Goal: Task Accomplishment & Management: Manage account settings

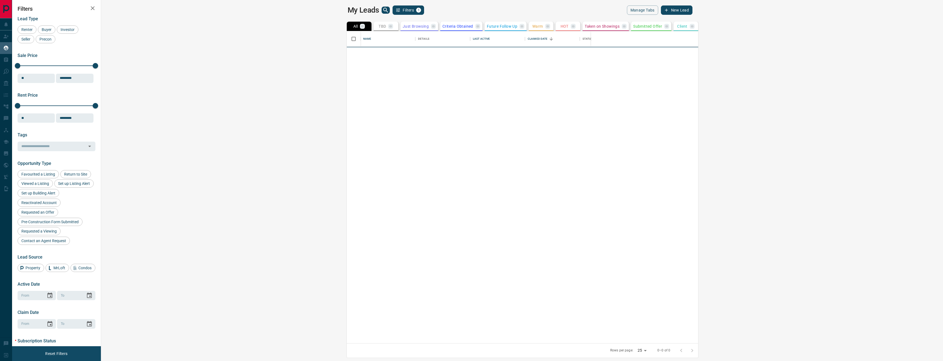
scroll to position [312, 840]
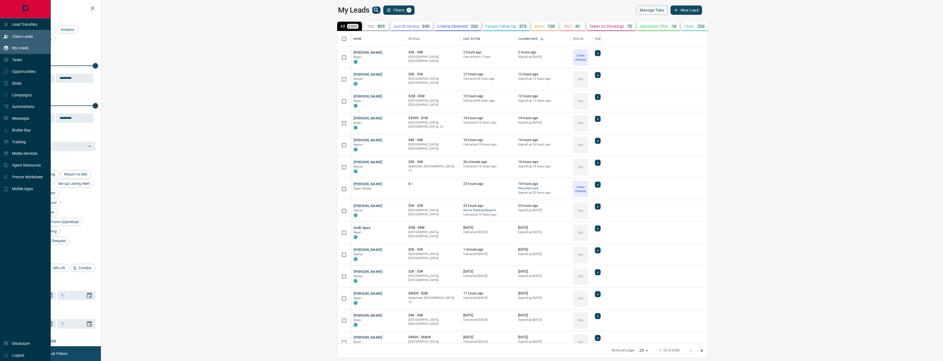
click at [27, 35] on p "Claim Leads" at bounding box center [22, 36] width 21 height 4
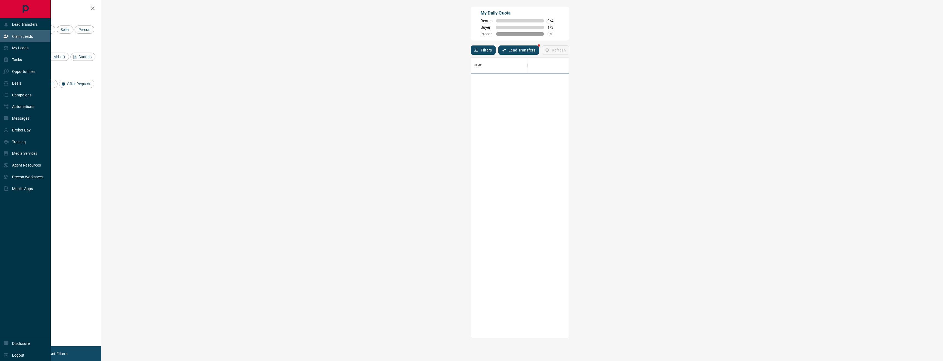
scroll to position [281, 830]
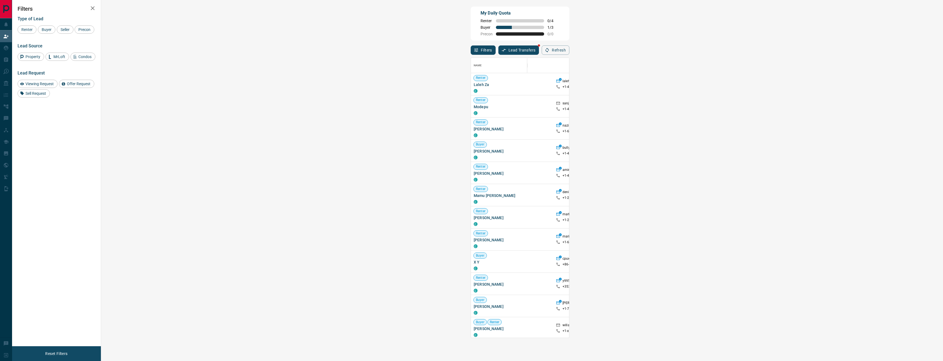
click at [795, 128] on span "Viewing Request ( 1 )" at bounding box center [810, 129] width 30 height 4
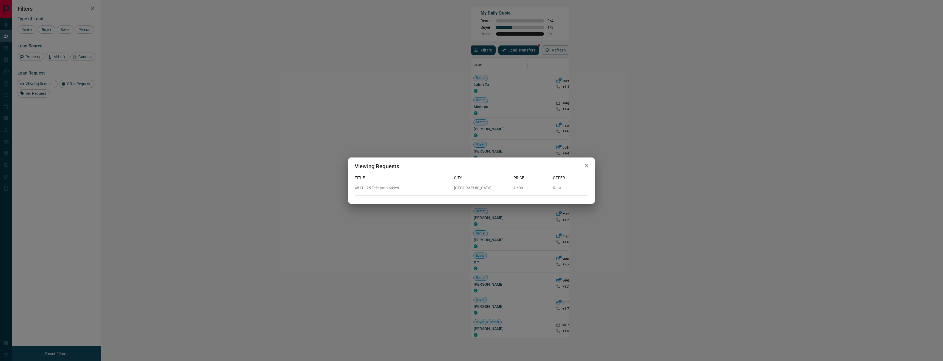
drag, startPoint x: 463, startPoint y: 7, endPoint x: 460, endPoint y: 10, distance: 5.0
click at [463, 7] on div "Viewing Requests Title City Price Offer 4511 - 25 Telegram Mews [GEOGRAPHIC_DAT…" at bounding box center [471, 180] width 943 height 361
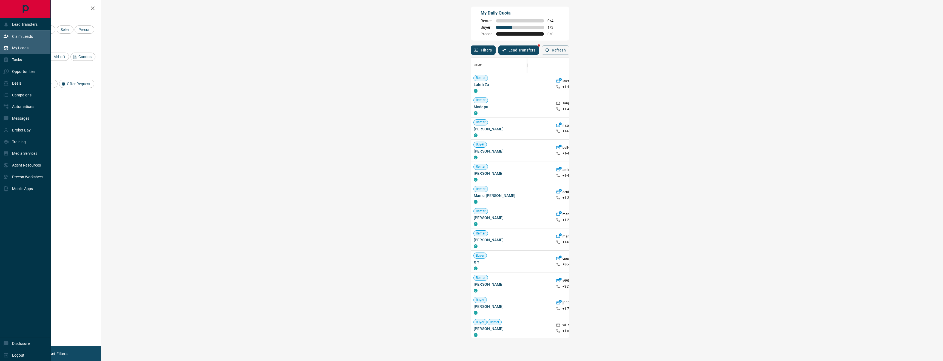
click at [25, 47] on p "My Leads" at bounding box center [20, 48] width 16 height 4
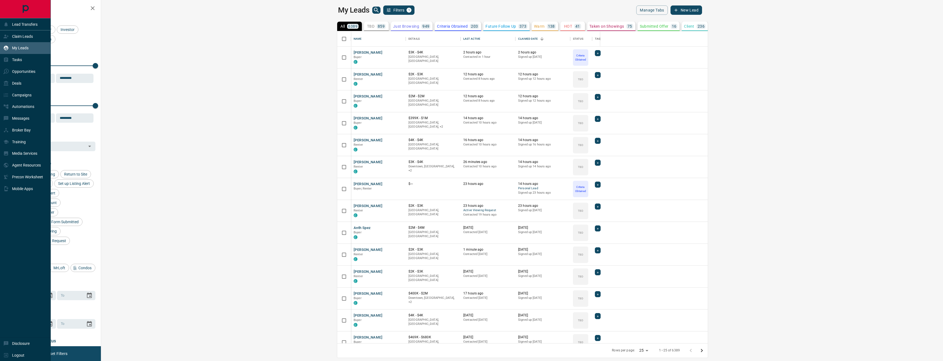
scroll to position [312, 840]
click at [25, 37] on p "Claim Leads" at bounding box center [22, 36] width 21 height 4
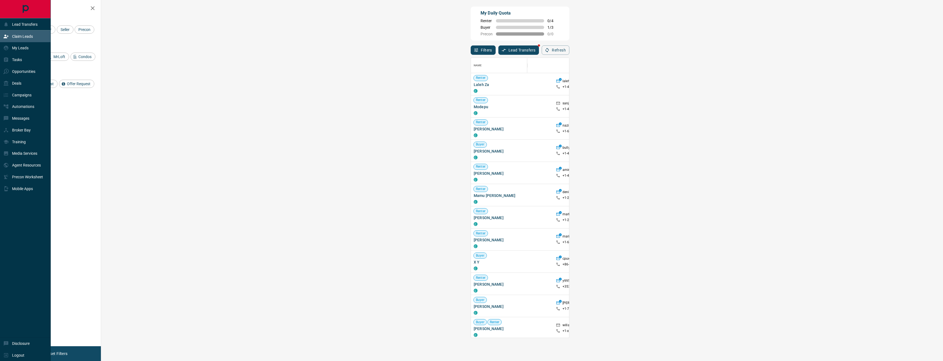
scroll to position [281, 830]
click at [19, 46] on p "My Leads" at bounding box center [20, 48] width 16 height 4
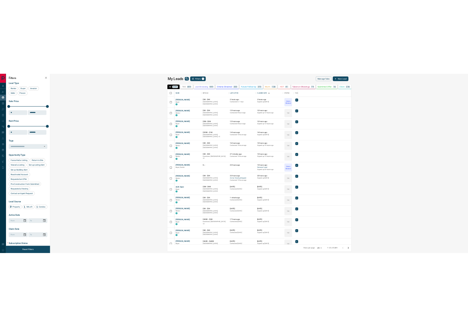
scroll to position [312, 840]
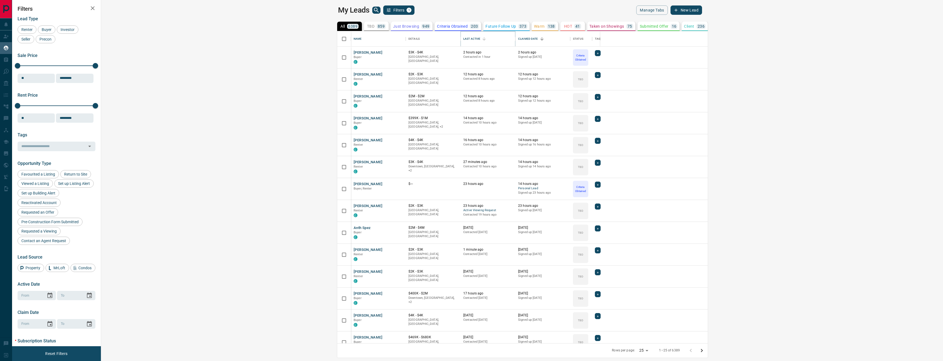
click at [482, 38] on icon "Sort" at bounding box center [484, 38] width 5 height 5
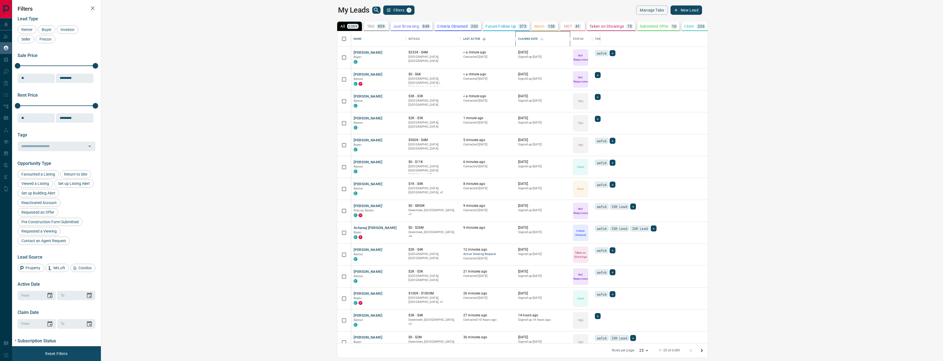
click at [518, 37] on div "Claimed Date" at bounding box center [528, 38] width 20 height 15
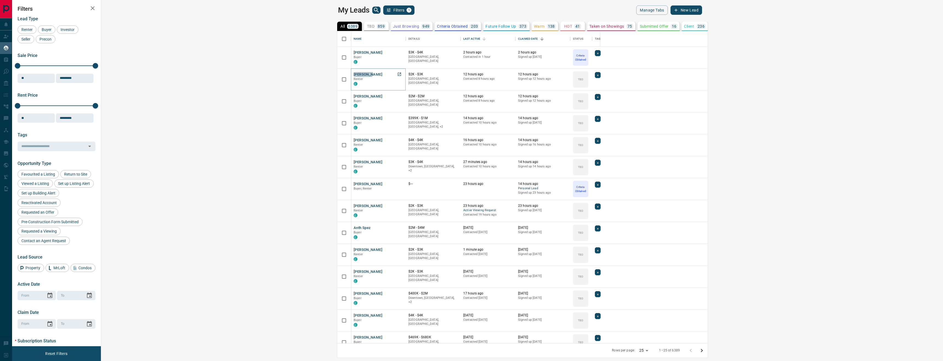
click at [354, 73] on button "[PERSON_NAME]" at bounding box center [368, 74] width 29 height 5
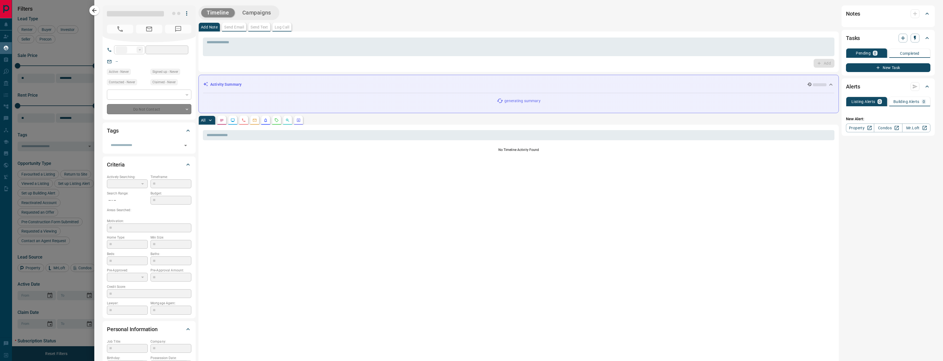
type input "**"
type input "**********"
type input "**"
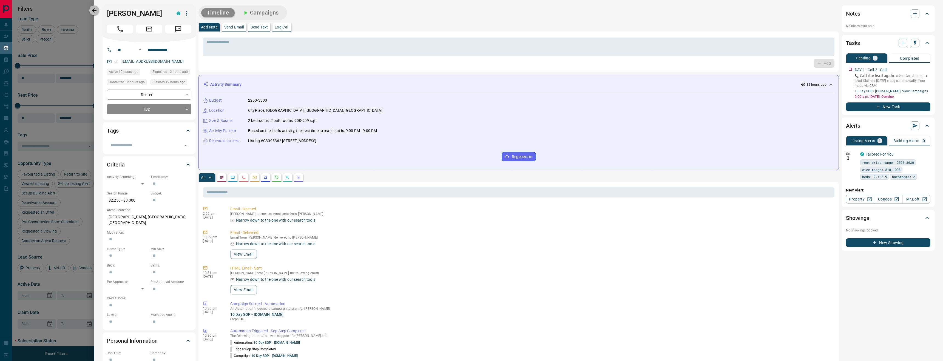
drag, startPoint x: 98, startPoint y: 11, endPoint x: 102, endPoint y: 13, distance: 4.5
click at [98, 11] on button "button" at bounding box center [94, 10] width 10 height 10
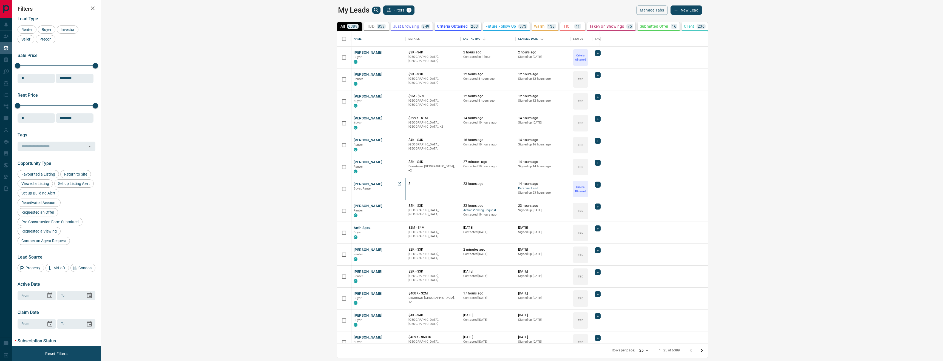
click at [354, 183] on button "[PERSON_NAME]" at bounding box center [368, 184] width 29 height 5
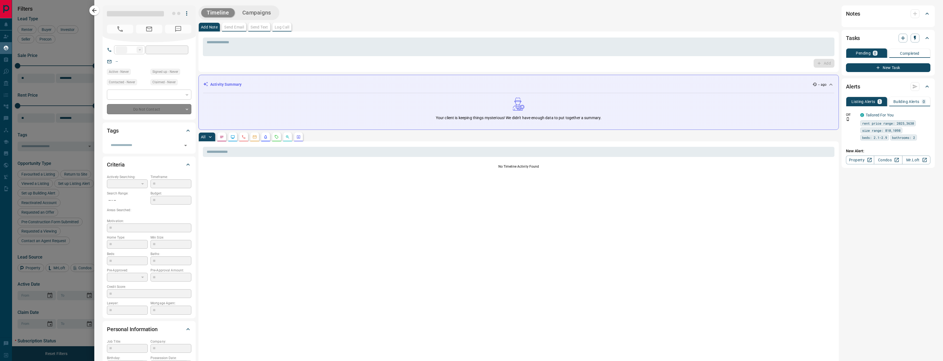
type input "**"
type input "**********"
type input "*"
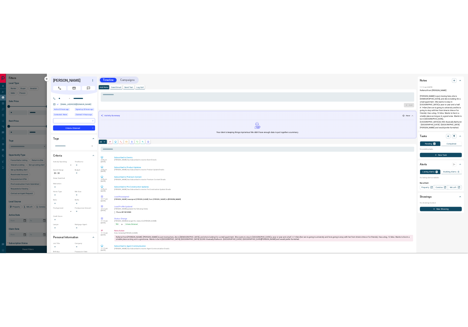
scroll to position [278, 365]
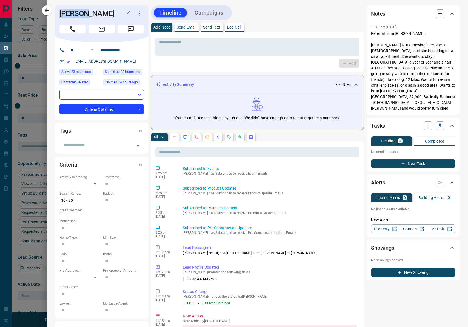
drag, startPoint x: 87, startPoint y: 13, endPoint x: 63, endPoint y: 13, distance: 23.6
click at [60, 13] on h1 "[PERSON_NAME]" at bounding box center [93, 13] width 67 height 9
copy h1 "[PERSON_NAME]"
drag, startPoint x: 115, startPoint y: 15, endPoint x: 92, endPoint y: 13, distance: 23.4
click at [92, 13] on h1 "[PERSON_NAME]" at bounding box center [93, 13] width 67 height 9
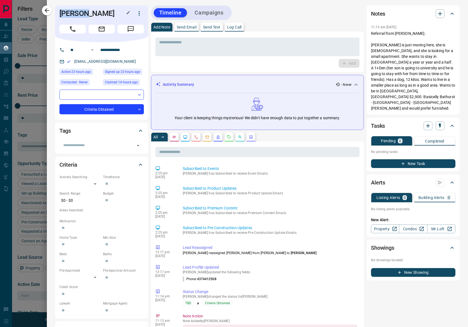
copy h1 "Vrtikapa"
drag, startPoint x: 130, startPoint y: 49, endPoint x: 105, endPoint y: 48, distance: 25.0
click at [101, 47] on input "**********" at bounding box center [119, 50] width 43 height 9
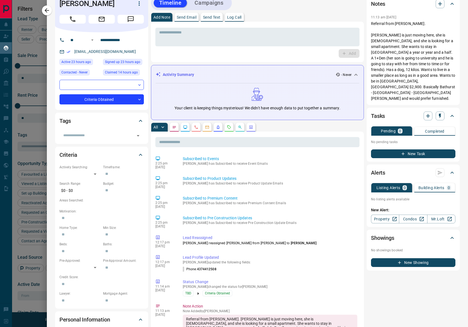
scroll to position [0, 0]
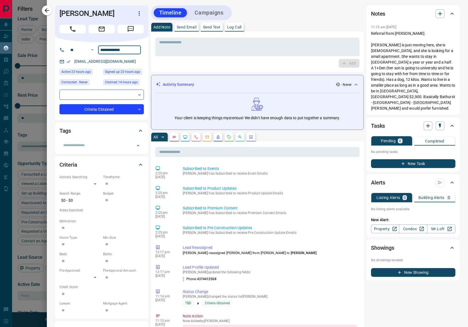
click at [132, 5] on div "[PERSON_NAME]" at bounding box center [101, 23] width 93 height 37
click at [45, 11] on icon "button" at bounding box center [47, 10] width 4 height 4
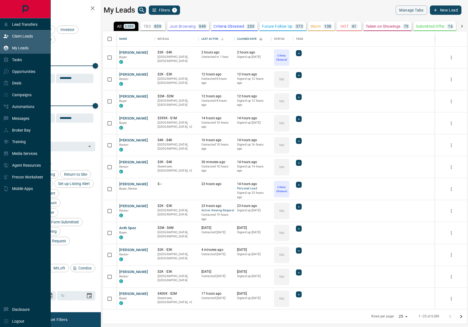
click at [13, 36] on p "Claim Leads" at bounding box center [22, 36] width 21 height 4
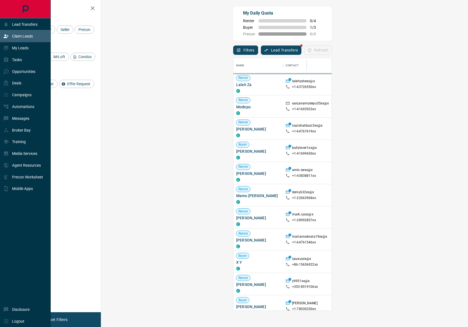
scroll to position [253, 355]
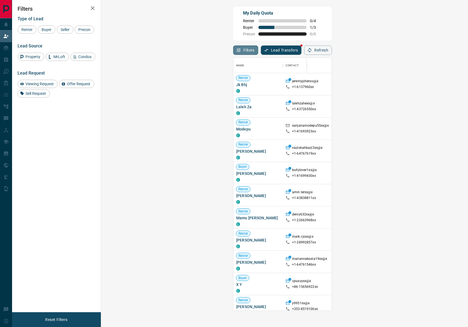
click at [233, 52] on button "Filters" at bounding box center [245, 50] width 25 height 9
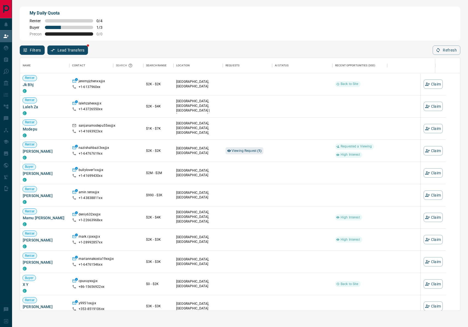
scroll to position [253, 440]
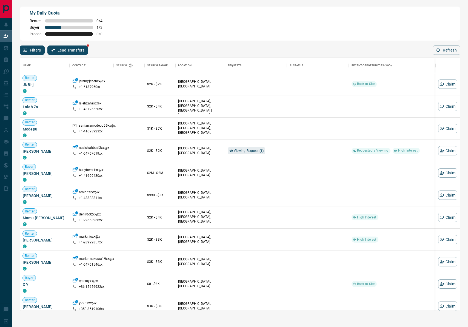
click at [23, 45] on div "Filters Lead Transfers Refresh" at bounding box center [240, 48] width 441 height 14
click at [25, 49] on icon "button" at bounding box center [25, 50] width 5 height 5
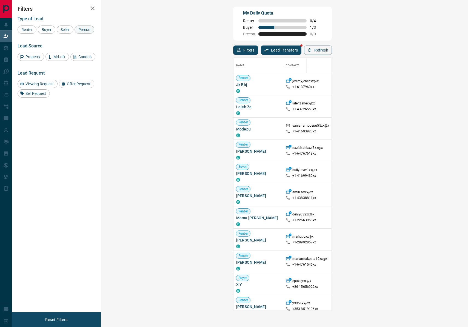
scroll to position [253, 355]
click at [47, 29] on span "Buyer" at bounding box center [47, 29] width 14 height 4
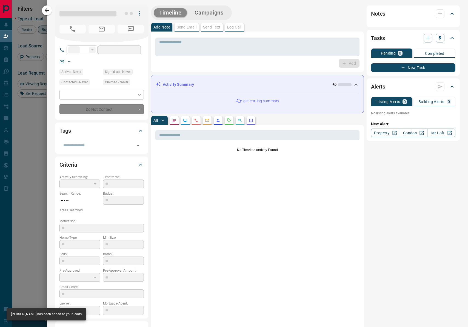
type input "**"
type input "**********"
type input "**"
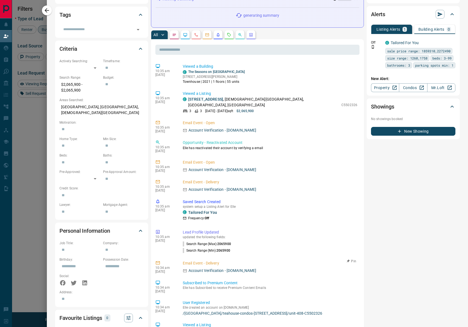
scroll to position [0, 0]
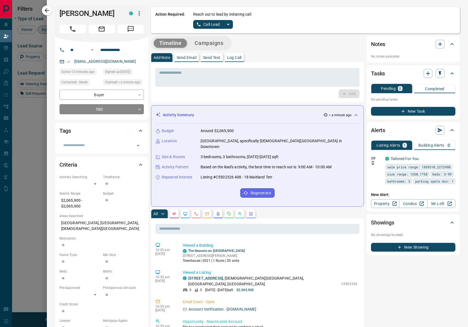
click at [226, 27] on icon "split button" at bounding box center [228, 24] width 7 height 7
drag, startPoint x: 204, startPoint y: 43, endPoint x: 201, endPoint y: 32, distance: 11.1
click at [204, 43] on li "Log Manual Call" at bounding box center [212, 43] width 33 height 8
click at [202, 29] on div "Action Required: Reach out to lead by initiating call Log Manual Call" at bounding box center [305, 20] width 309 height 26
click at [204, 27] on button "Log Manual Call" at bounding box center [211, 24] width 36 height 9
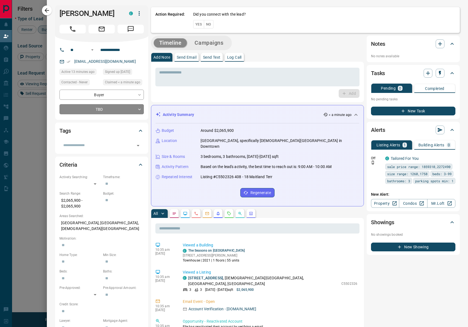
click at [205, 27] on button "No" at bounding box center [209, 24] width 10 height 9
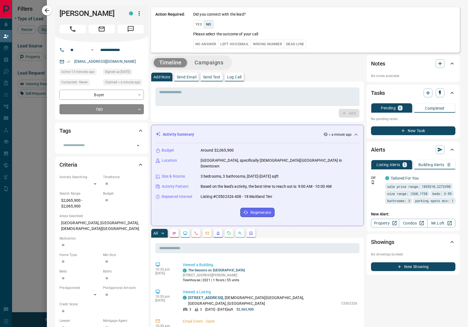
click at [207, 27] on button "No" at bounding box center [209, 24] width 10 height 9
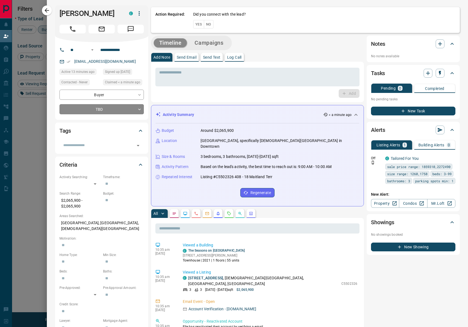
click at [199, 27] on button "Yes" at bounding box center [198, 24] width 11 height 9
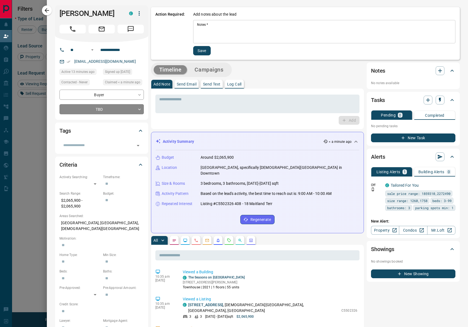
click at [201, 37] on textarea "Notes   *" at bounding box center [324, 31] width 255 height 19
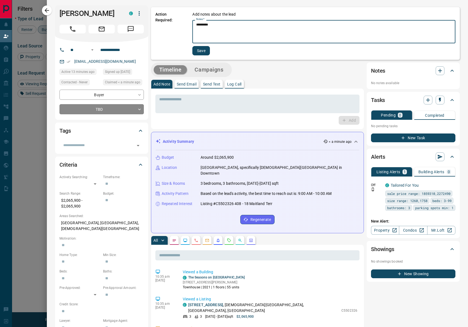
type textarea "*********"
click at [211, 53] on div "Add notes about the lead Notes   * ********* * Notes   * Save" at bounding box center [324, 34] width 263 height 44
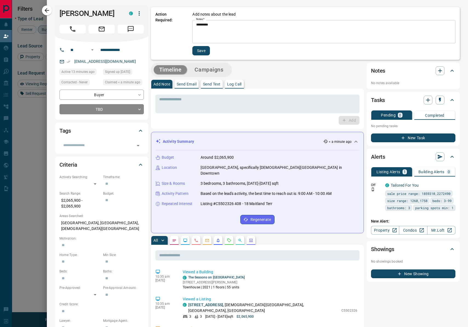
click at [206, 53] on button "Save" at bounding box center [202, 50] width 18 height 9
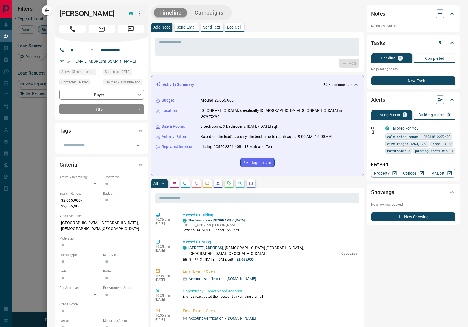
click at [50, 11] on icon "button" at bounding box center [47, 10] width 7 height 7
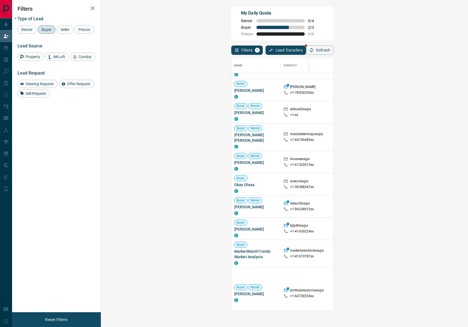
scroll to position [48, 0]
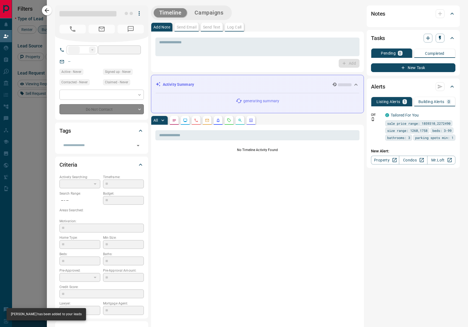
type input "**"
type input "**********"
type input "*"
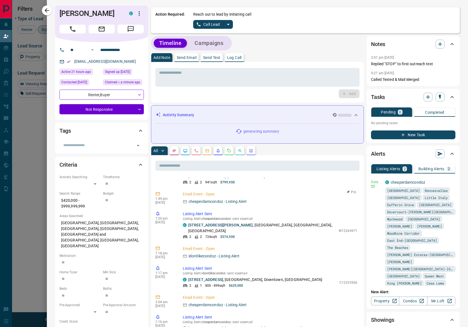
scroll to position [0, 0]
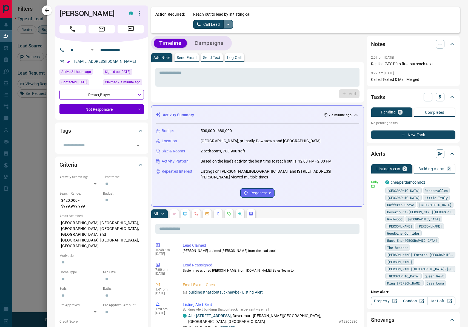
click at [227, 25] on icon "split button" at bounding box center [228, 24] width 7 height 7
drag, startPoint x: 211, startPoint y: 44, endPoint x: 212, endPoint y: 40, distance: 4.2
click at [211, 44] on li "Log Manual Call" at bounding box center [212, 43] width 33 height 8
click at [203, 27] on button "Log Manual Call" at bounding box center [211, 24] width 36 height 9
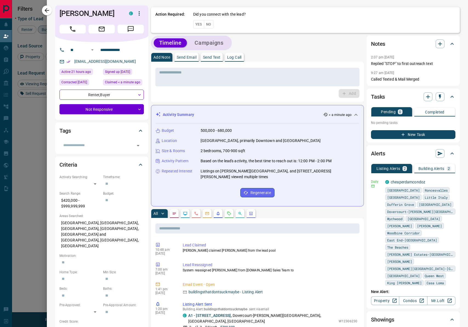
click at [212, 26] on button "No" at bounding box center [209, 24] width 10 height 9
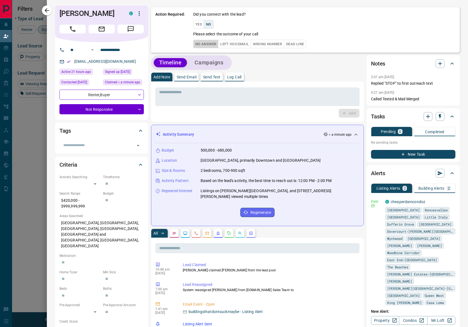
click at [199, 46] on button "No Answer" at bounding box center [205, 44] width 25 height 9
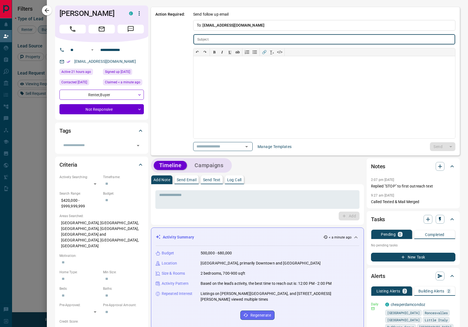
type input "**********"
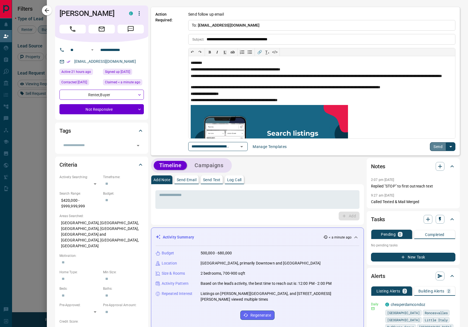
click at [435, 145] on button "Send" at bounding box center [438, 146] width 16 height 9
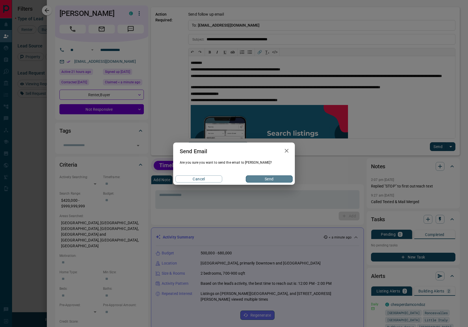
click at [271, 179] on button "Send" at bounding box center [269, 179] width 47 height 7
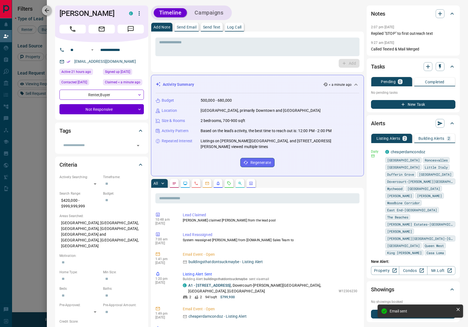
click at [47, 9] on icon "button" at bounding box center [47, 10] width 7 height 7
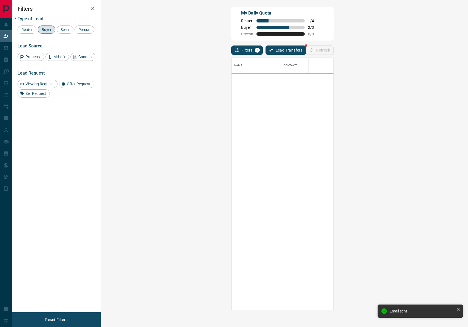
scroll to position [253, 355]
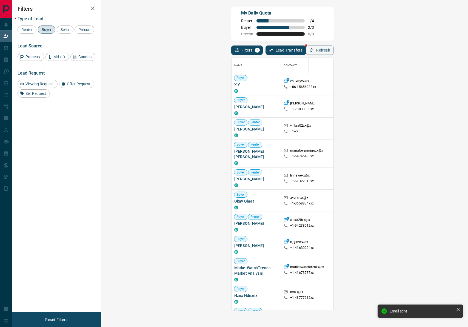
click at [443, 129] on span "Viewing Request ( 1 )" at bounding box center [458, 129] width 30 height 4
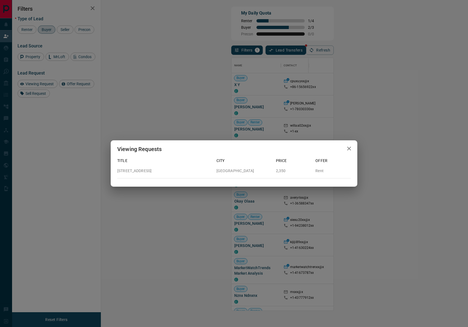
click at [285, 115] on div "Viewing Requests Title City Price Offer [STREET_ADDRESS] 2,350 Rent" at bounding box center [234, 163] width 468 height 327
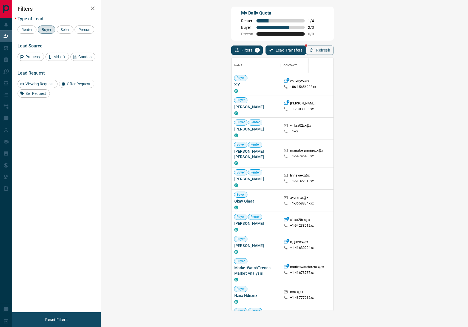
click at [437, 154] on div "Viewing Request ( 1 )" at bounding box center [456, 153] width 38 height 7
